Goal: Task Accomplishment & Management: Use online tool/utility

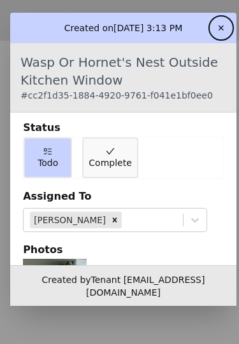
click at [115, 157] on span "Complete" at bounding box center [109, 163] width 43 height 13
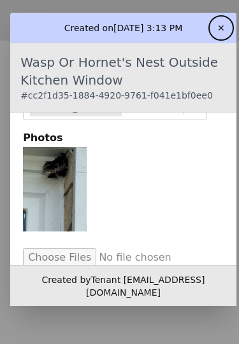
scroll to position [97, 0]
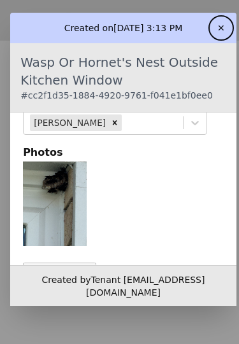
click at [231, 18] on button "✕" at bounding box center [221, 28] width 20 height 20
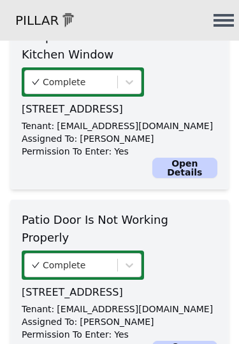
scroll to position [853, 0]
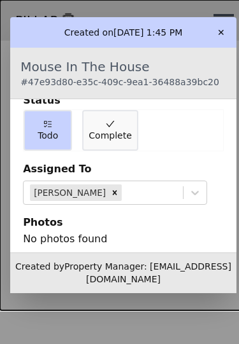
scroll to position [13, 0]
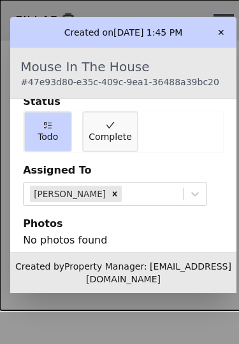
click at [116, 130] on span "Complete" at bounding box center [109, 136] width 43 height 13
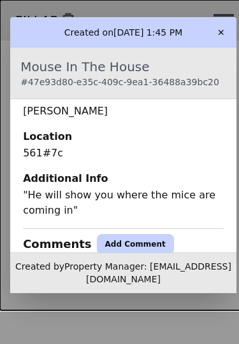
scroll to position [310, 0]
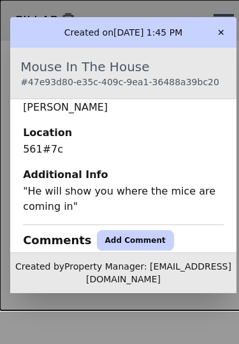
click at [121, 230] on button "Add Comment" at bounding box center [135, 240] width 77 height 20
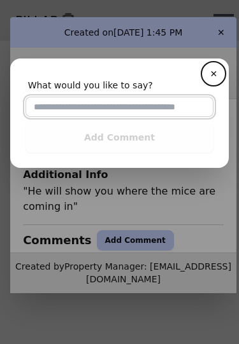
click at [113, 108] on input "text" at bounding box center [119, 107] width 188 height 20
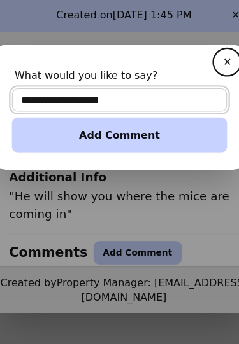
type input "**********"
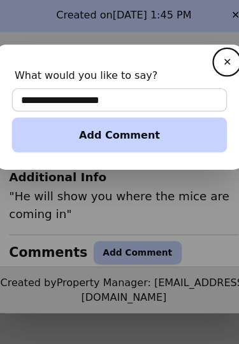
click at [110, 122] on button "Add Comment" at bounding box center [119, 137] width 188 height 31
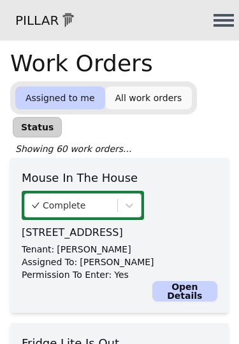
click at [153, 99] on link "All work orders" at bounding box center [148, 98] width 87 height 23
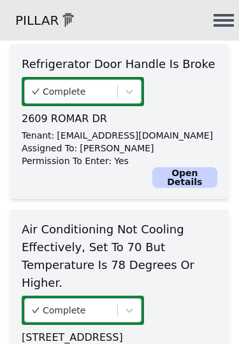
scroll to position [5129, 0]
